Goal: Complete application form

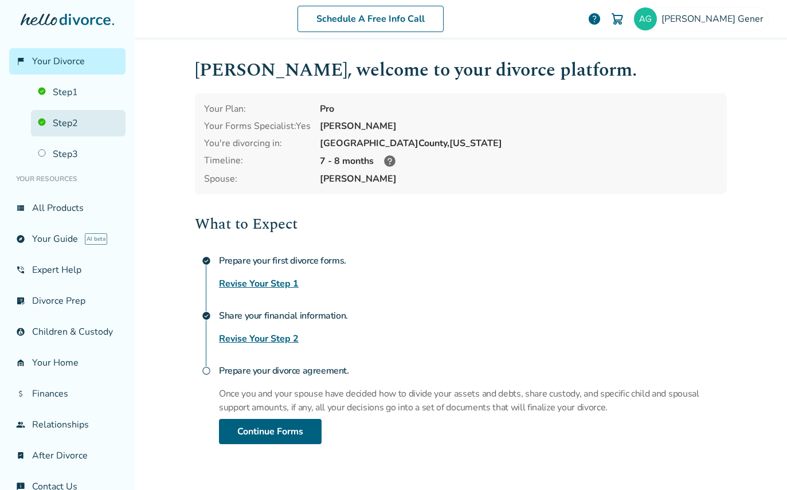
click at [73, 120] on link "Step 2" at bounding box center [78, 123] width 95 height 26
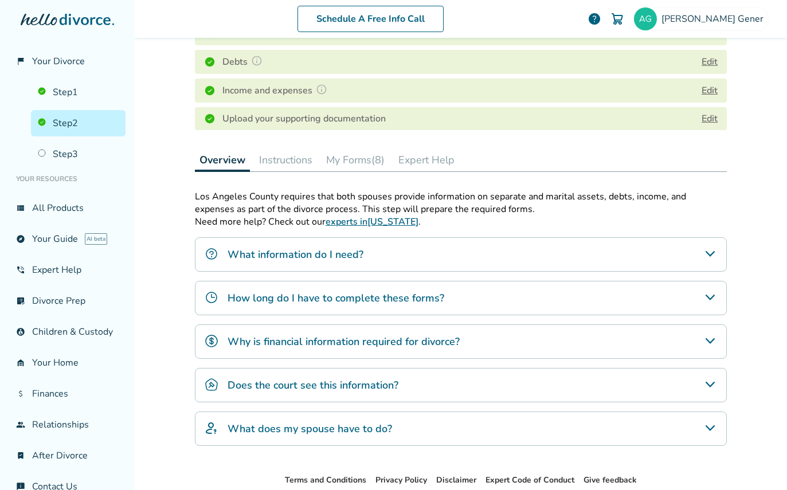
scroll to position [229, 0]
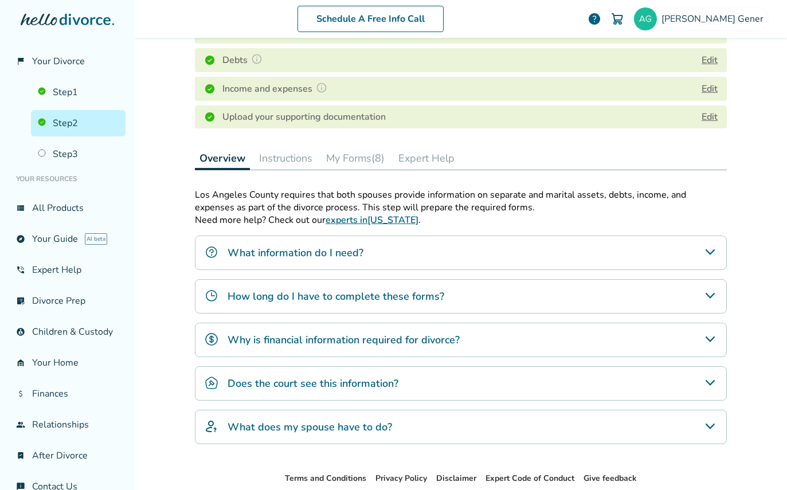
click at [352, 158] on button "My Forms (8)" at bounding box center [356, 158] width 68 height 23
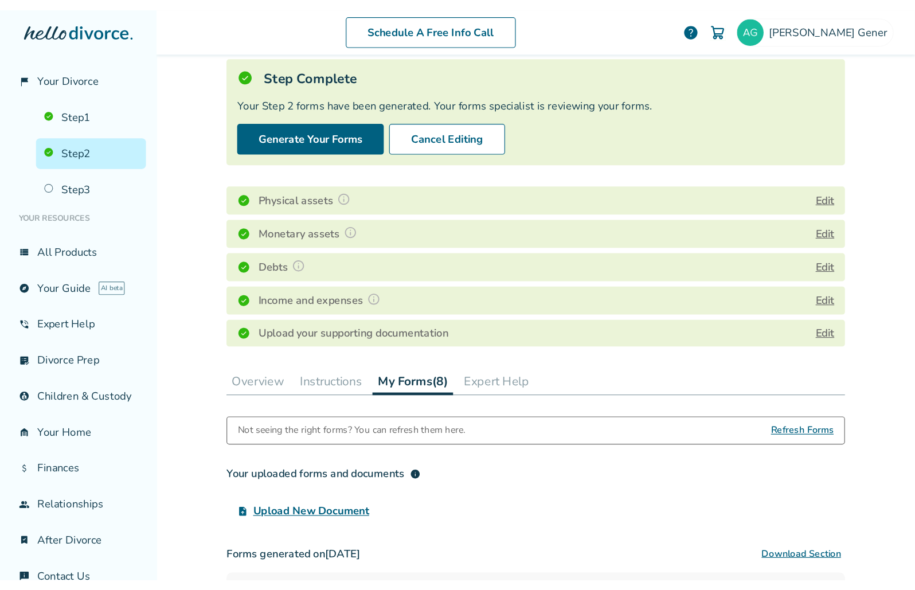
scroll to position [184, 0]
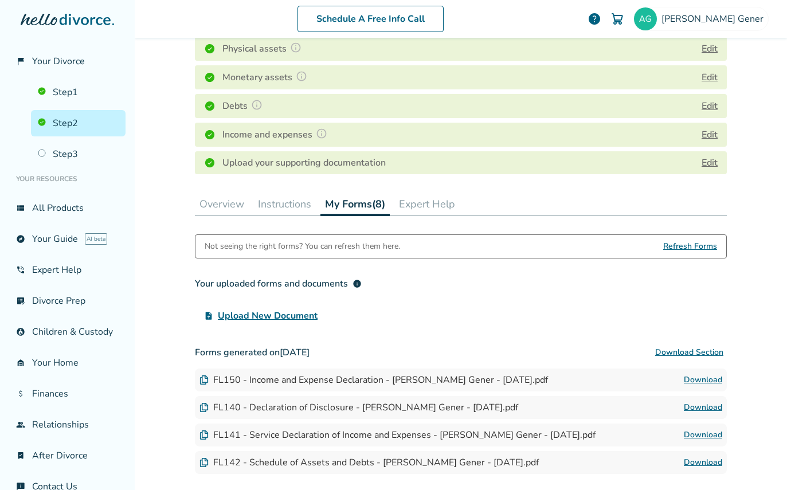
click at [686, 248] on span "Refresh Forms" at bounding box center [691, 246] width 54 height 23
click at [354, 208] on button "My Forms (8)" at bounding box center [355, 205] width 69 height 24
click at [252, 317] on span "Upload New Document" at bounding box center [268, 316] width 100 height 14
click at [0, 0] on input "upload_file Upload New Document" at bounding box center [0, 0] width 0 height 0
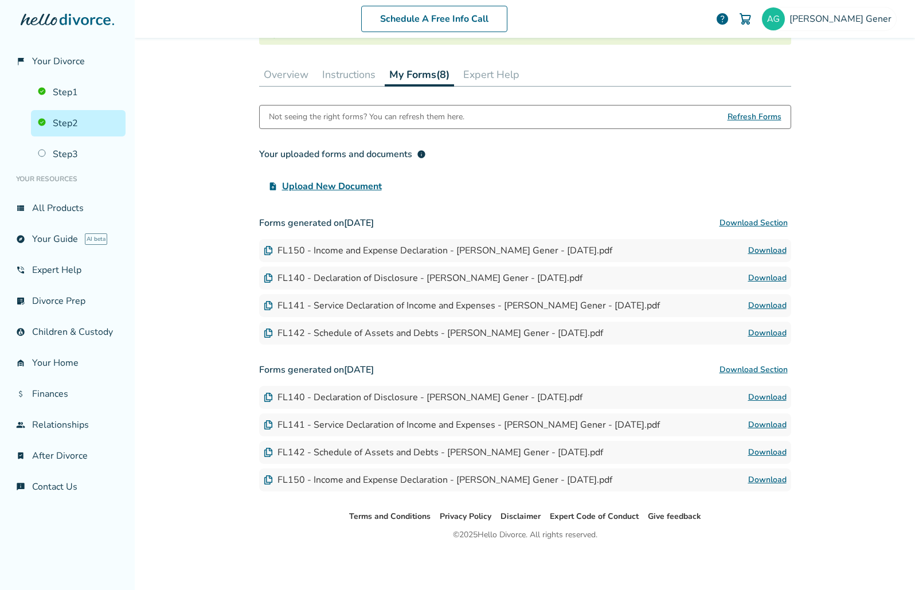
scroll to position [0, 0]
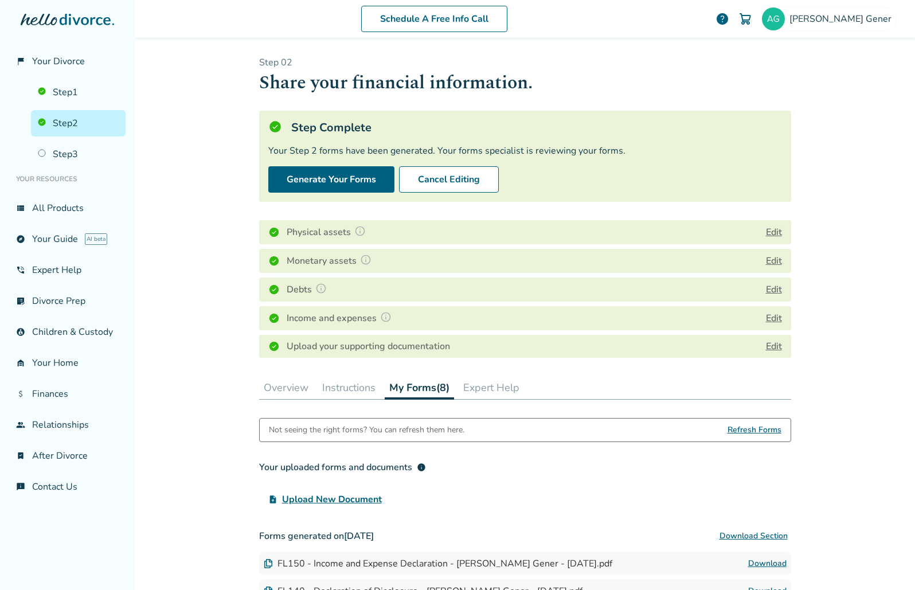
click at [60, 123] on link "Step 2" at bounding box center [78, 123] width 95 height 26
click at [61, 65] on span "Your Divorce" at bounding box center [58, 61] width 53 height 13
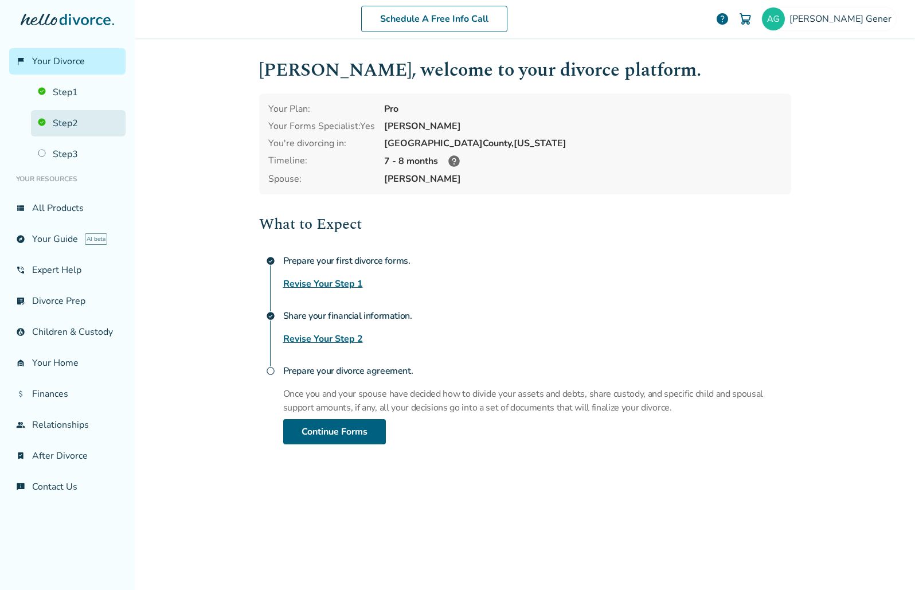
click at [64, 122] on link "Step 2" at bounding box center [78, 123] width 95 height 26
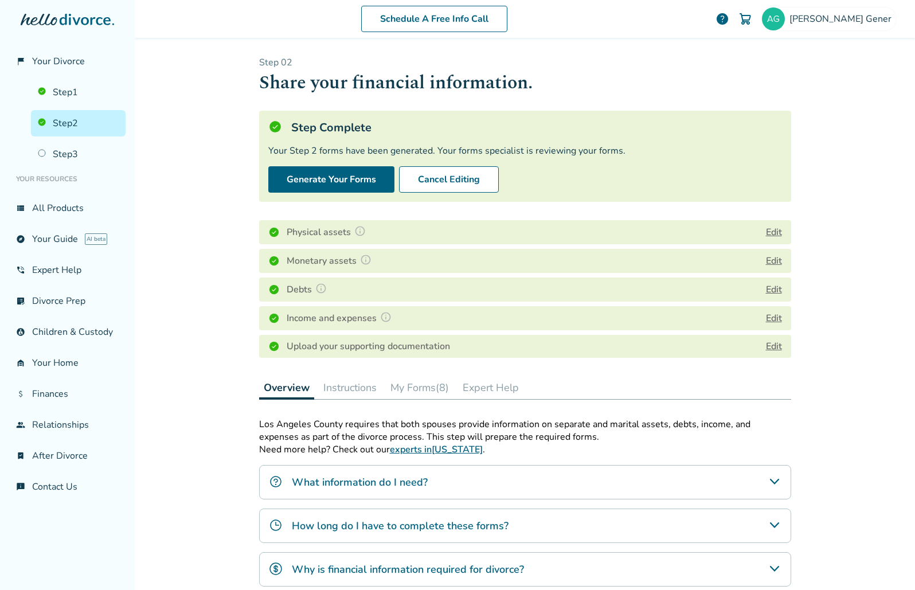
scroll to position [172, 0]
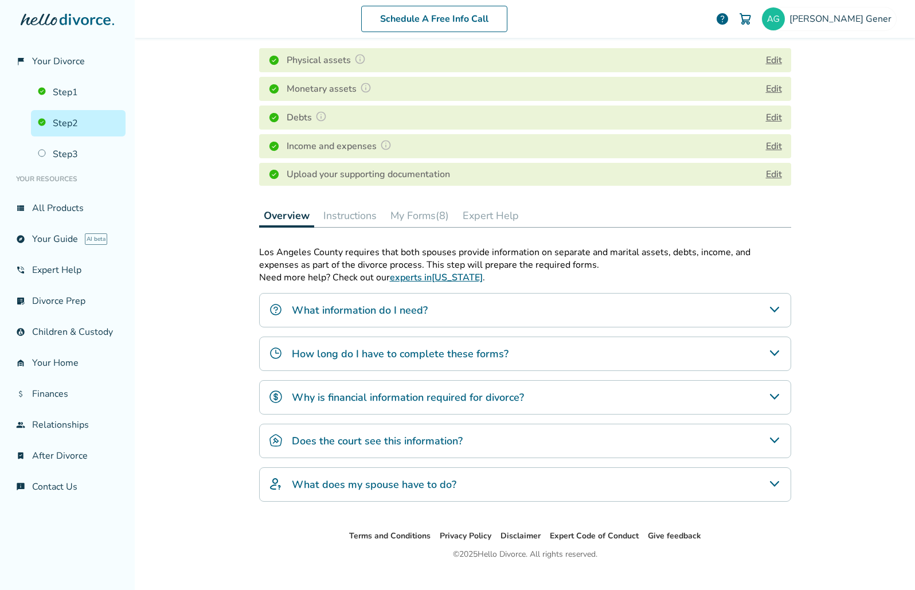
click at [407, 213] on button "My Forms (8)" at bounding box center [420, 215] width 68 height 23
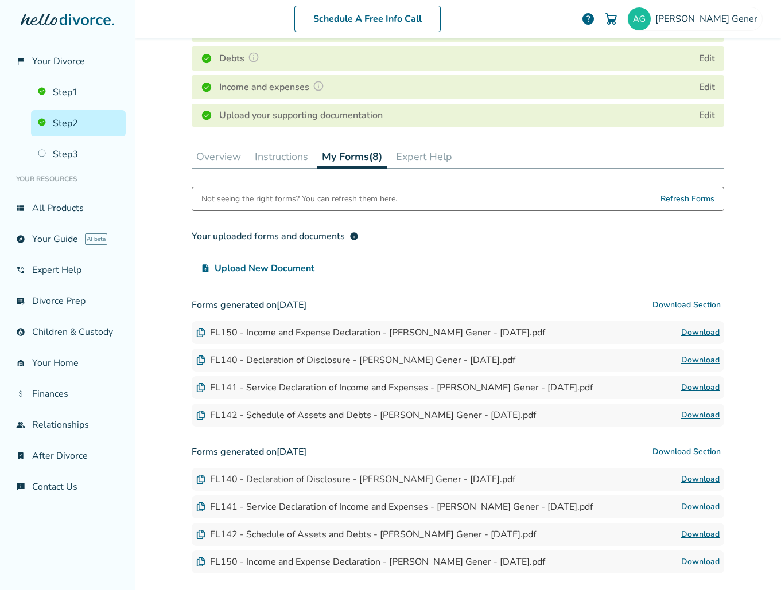
scroll to position [198, 0]
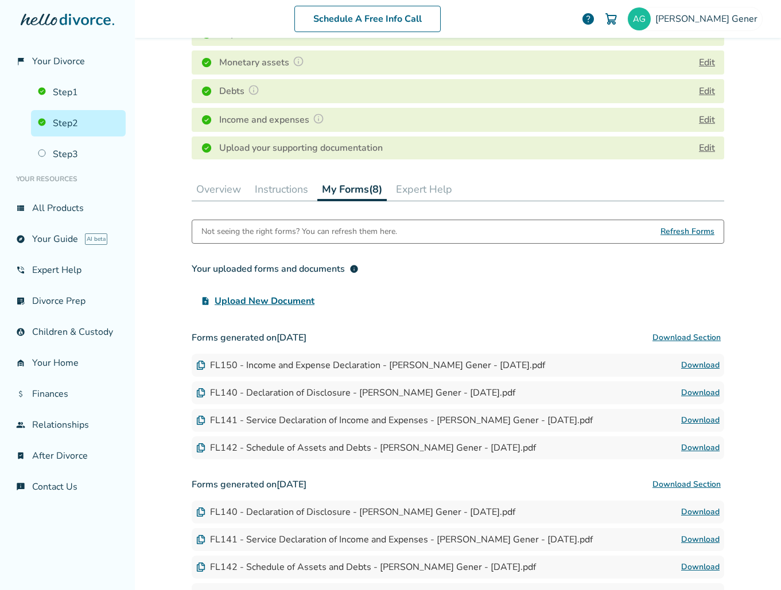
click at [357, 193] on button "My Forms (8)" at bounding box center [351, 190] width 69 height 24
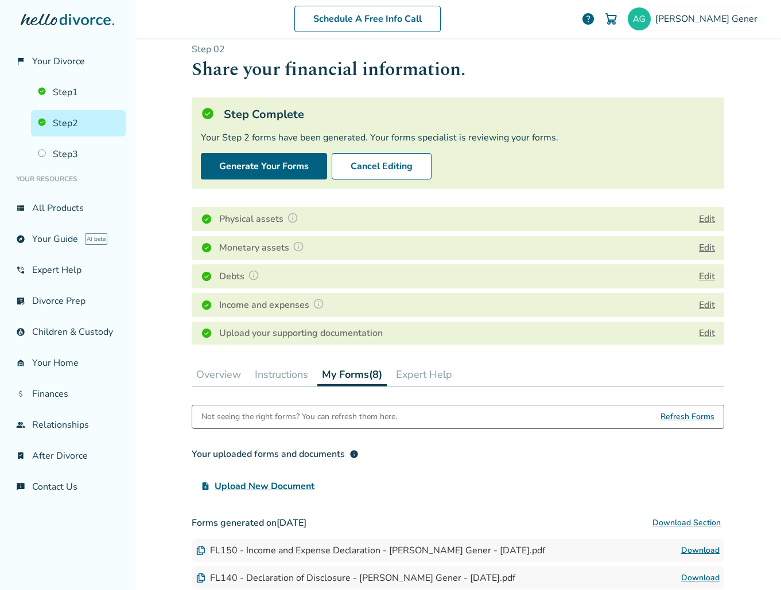
scroll to position [0, 0]
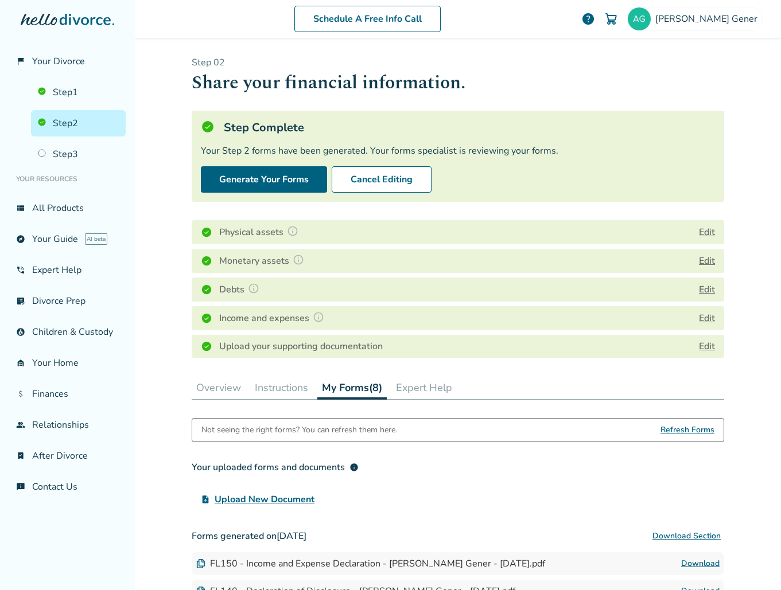
click at [237, 233] on h4 "Physical assets" at bounding box center [260, 232] width 83 height 15
click at [703, 232] on button "Edit" at bounding box center [707, 232] width 16 height 14
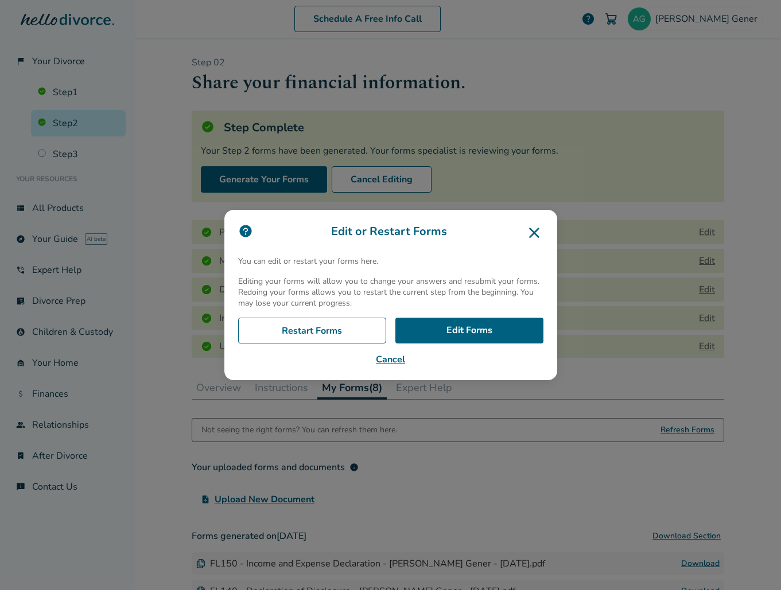
click at [540, 233] on icon at bounding box center [534, 233] width 18 height 18
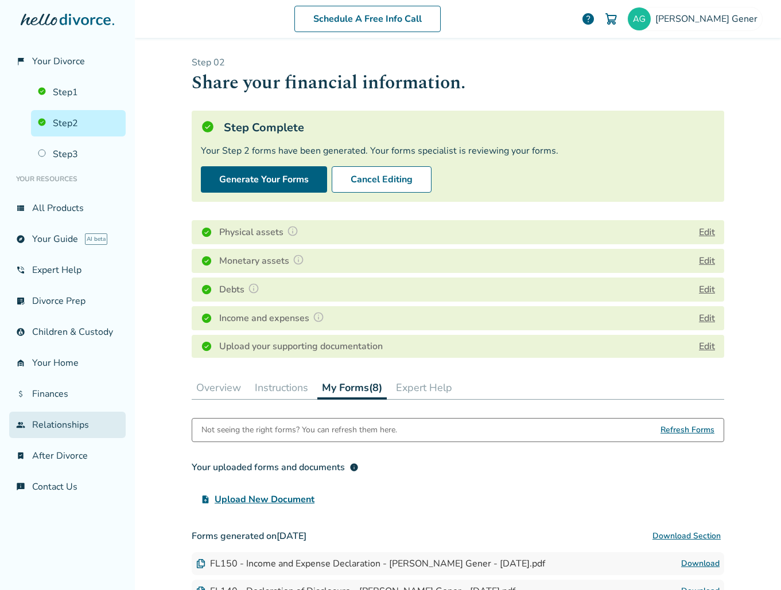
click at [50, 424] on link "group Relationships" at bounding box center [67, 425] width 116 height 26
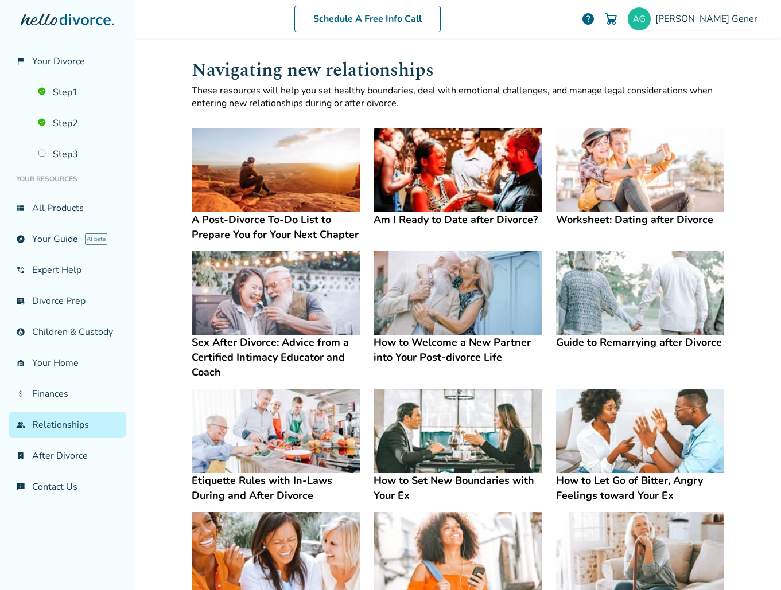
click at [459, 177] on img at bounding box center [457, 170] width 168 height 84
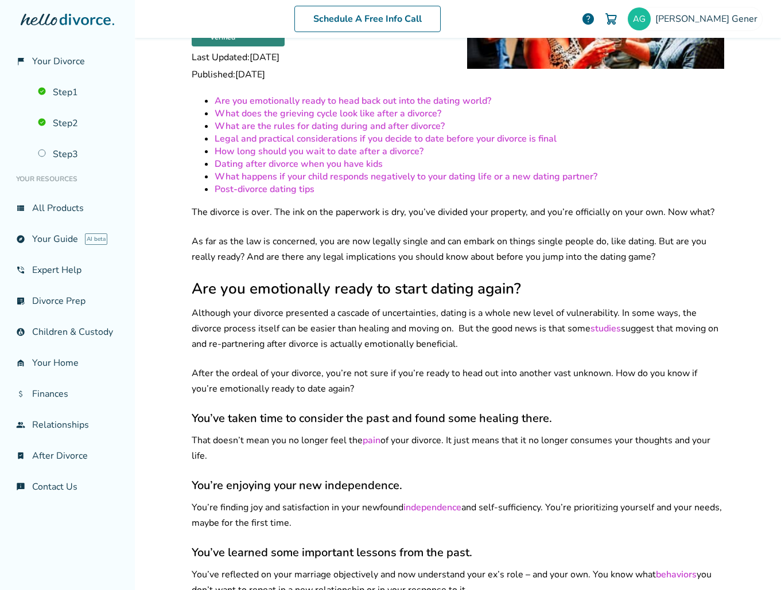
scroll to position [172, 0]
